Goal: Find contact information: Find contact information

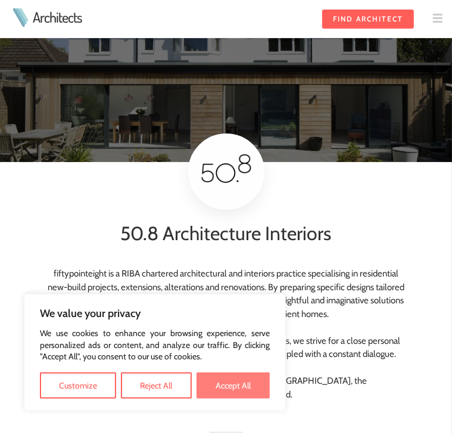
click at [226, 388] on button "Accept All" at bounding box center [233, 385] width 73 height 26
checkbox input "true"
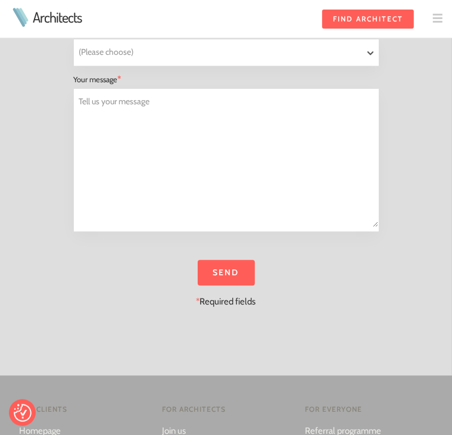
scroll to position [1788, 0]
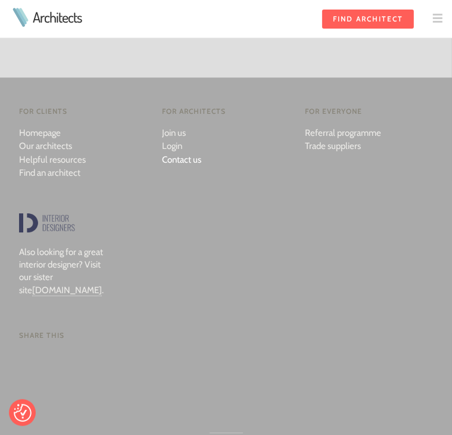
click at [184, 154] on link "Contact us" at bounding box center [181, 159] width 39 height 11
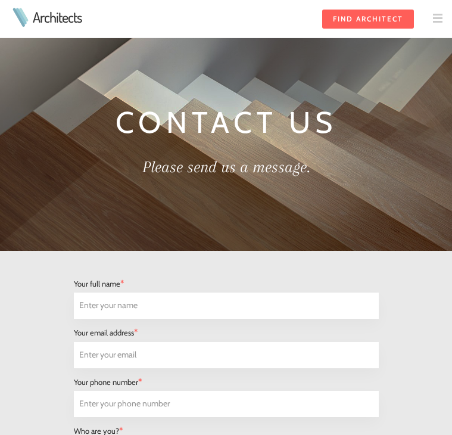
select select "Architect"
click at [439, 18] on img at bounding box center [438, 19] width 10 height 10
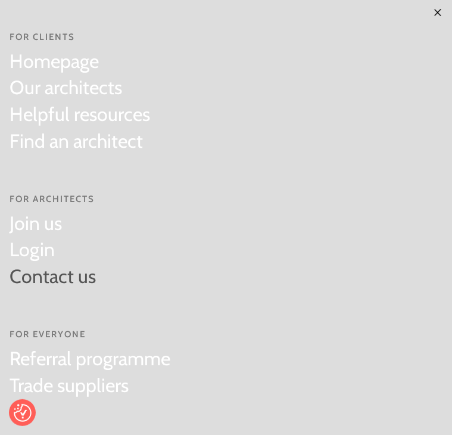
scroll to position [8, 0]
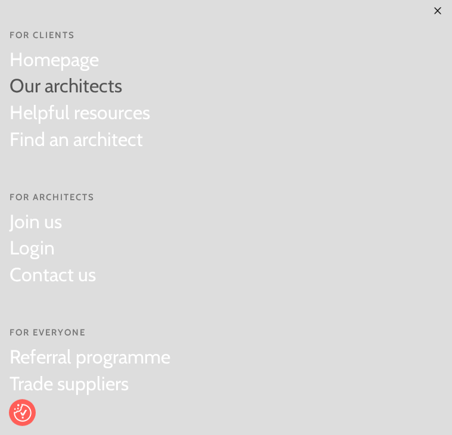
click at [54, 89] on link "Our architects" at bounding box center [80, 86] width 141 height 27
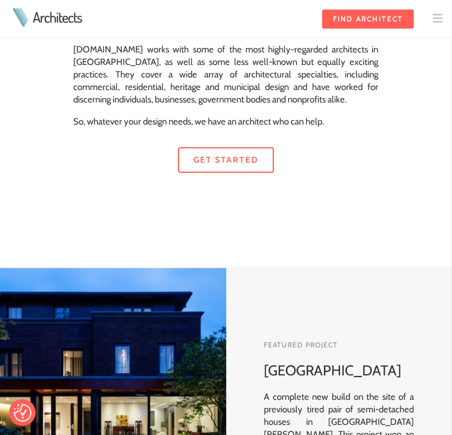
scroll to position [60, 0]
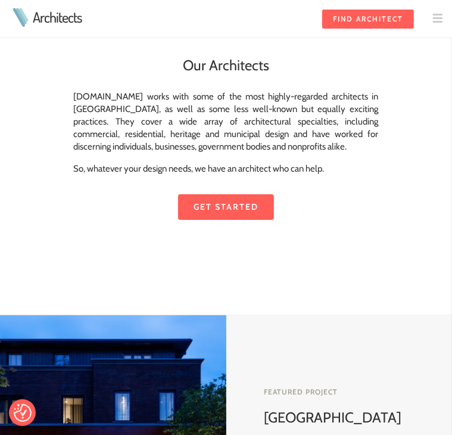
click at [201, 197] on link "Get started" at bounding box center [226, 207] width 96 height 26
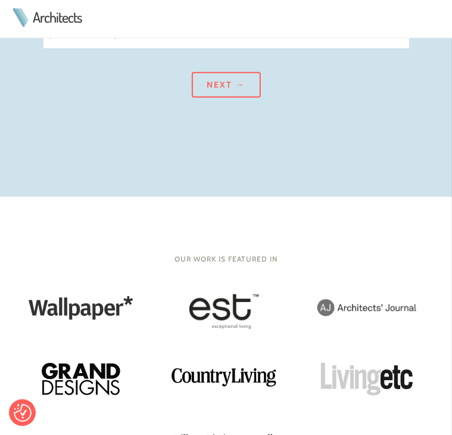
scroll to position [477, 0]
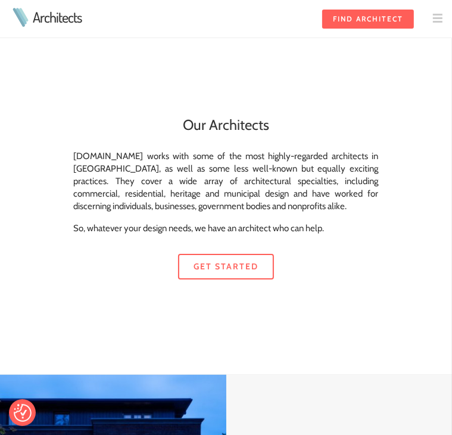
click at [431, 32] on td at bounding box center [433, 19] width 38 height 38
click at [430, 23] on td at bounding box center [433, 19] width 38 height 38
click at [434, 19] on img at bounding box center [438, 19] width 10 height 10
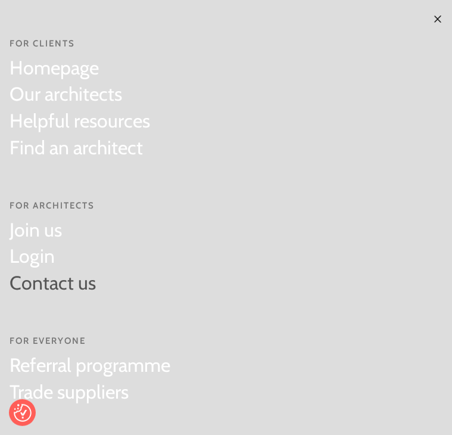
click at [48, 279] on link "Contact us" at bounding box center [53, 283] width 86 height 27
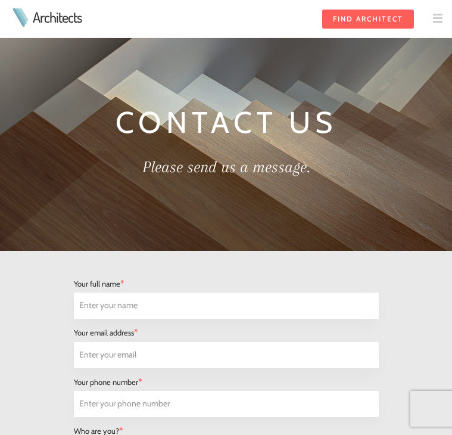
select select "Architect"
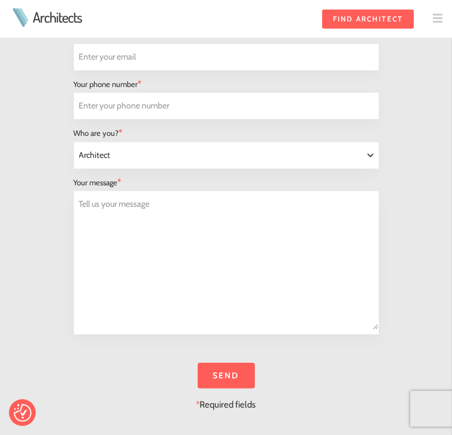
scroll to position [536, 0]
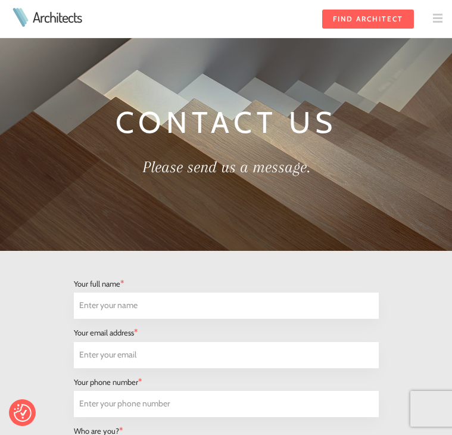
select select "Architect"
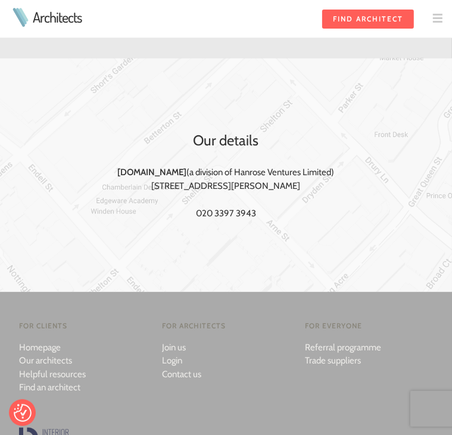
scroll to position [656, 0]
